Goal: Check status: Check status

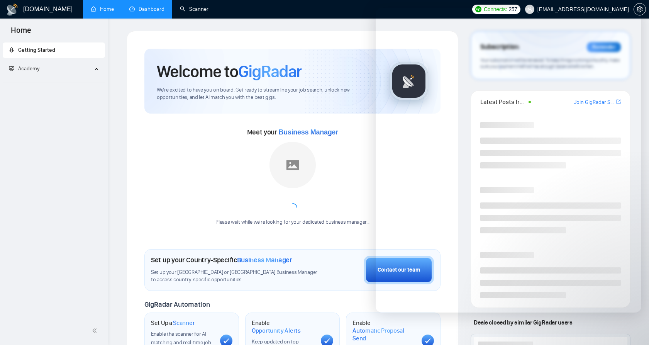
drag, startPoint x: 0, startPoint y: 0, endPoint x: 153, endPoint y: 6, distance: 153.0
click at [153, 6] on link "Dashboard" at bounding box center [146, 9] width 35 height 7
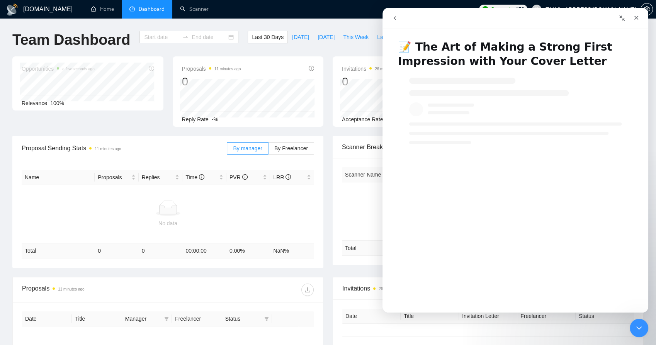
type input "[DATE]"
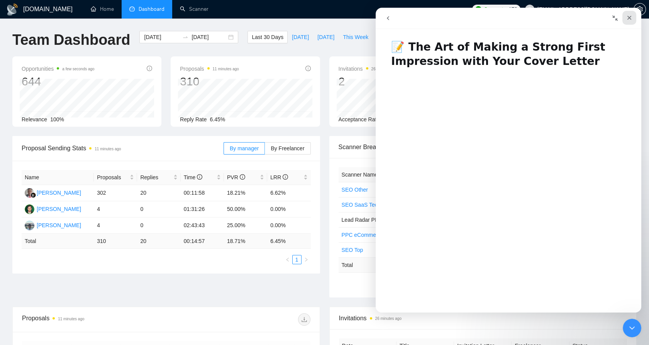
click at [629, 13] on div "Close" at bounding box center [629, 18] width 14 height 14
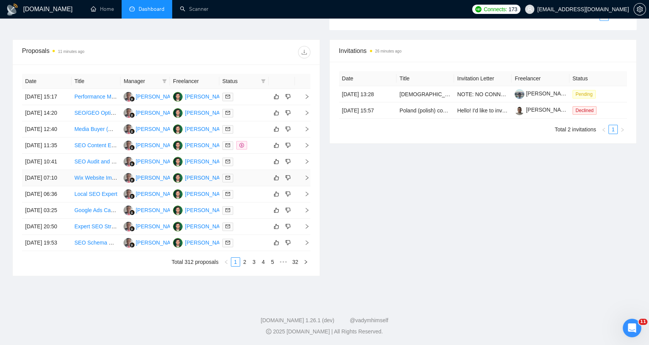
scroll to position [339, 0]
click at [243, 260] on link "2" at bounding box center [245, 262] width 8 height 8
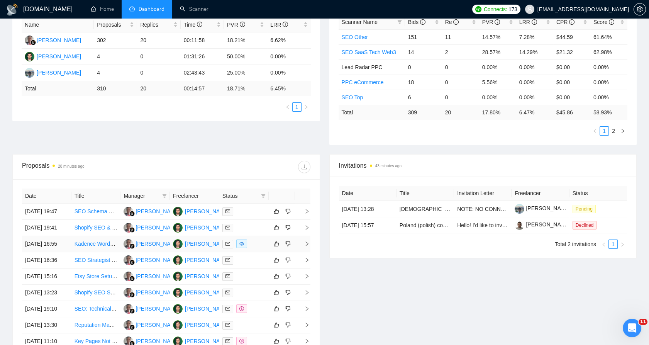
scroll to position [168, 0]
